Goal: Submit feedback/report problem

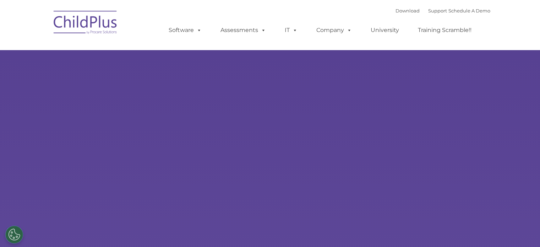
select select "MEDIUM"
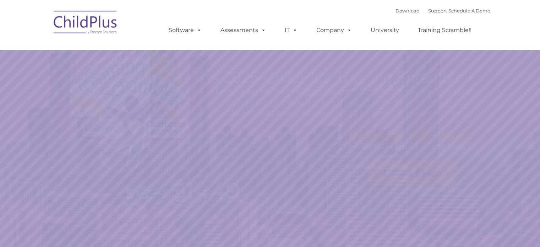
select select "MEDIUM"
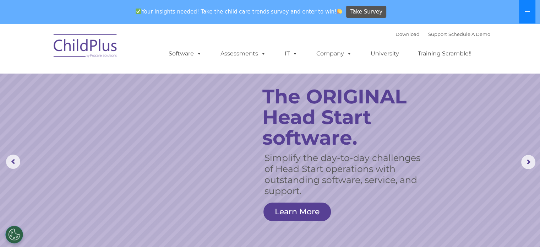
click at [526, 6] on button at bounding box center [527, 11] width 16 height 23
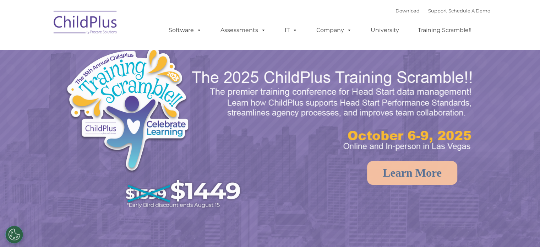
select select "MEDIUM"
